Goal: Information Seeking & Learning: Understand process/instructions

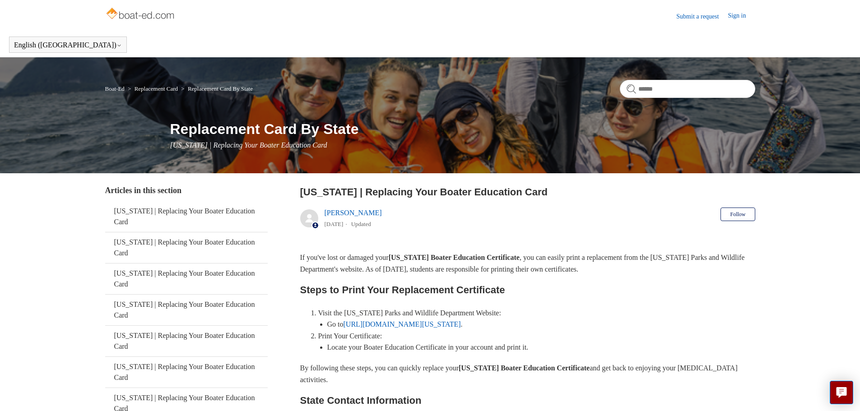
scroll to position [135, 0]
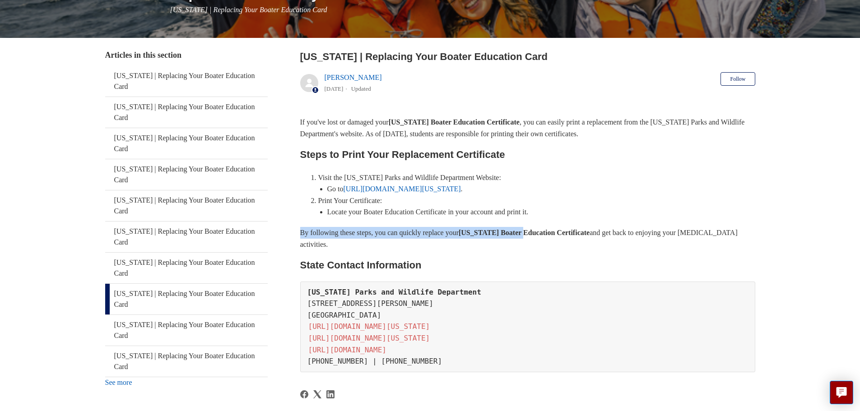
drag, startPoint x: 302, startPoint y: 233, endPoint x: 547, endPoint y: 220, distance: 245.5
click at [547, 220] on div "If you've lost or damaged your [US_STATE] Boater Education Certificate , you ca…" at bounding box center [527, 244] width 455 height 256
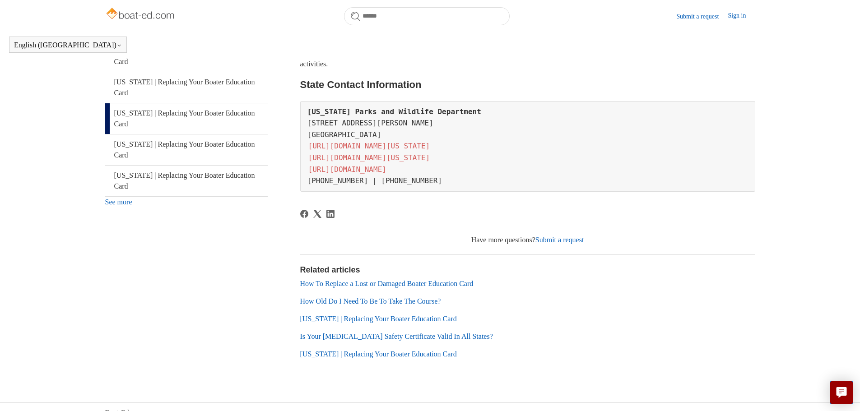
scroll to position [246, 0]
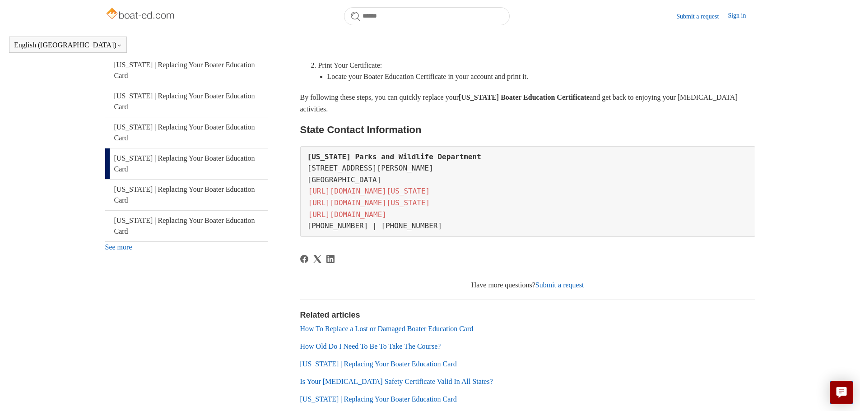
click at [462, 325] on link "How To Replace a Lost or Damaged Boater Education Card" at bounding box center [386, 329] width 173 height 8
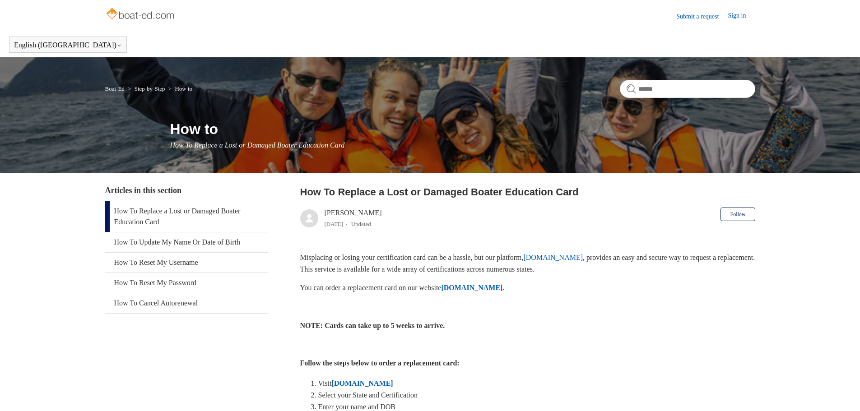
scroll to position [135, 0]
